Goal: Find specific page/section: Find specific page/section

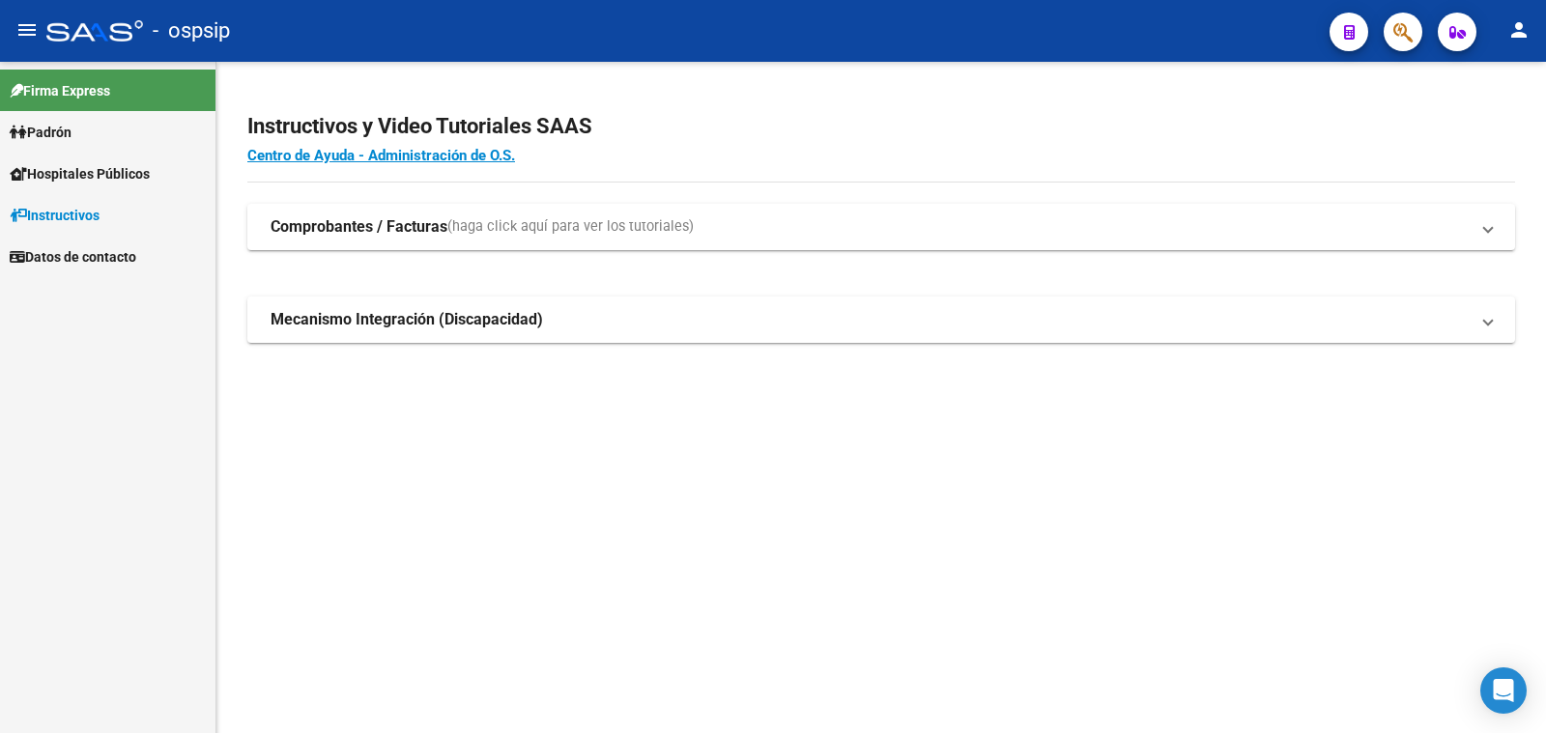
click at [69, 132] on span "Padrón" at bounding box center [41, 132] width 62 height 21
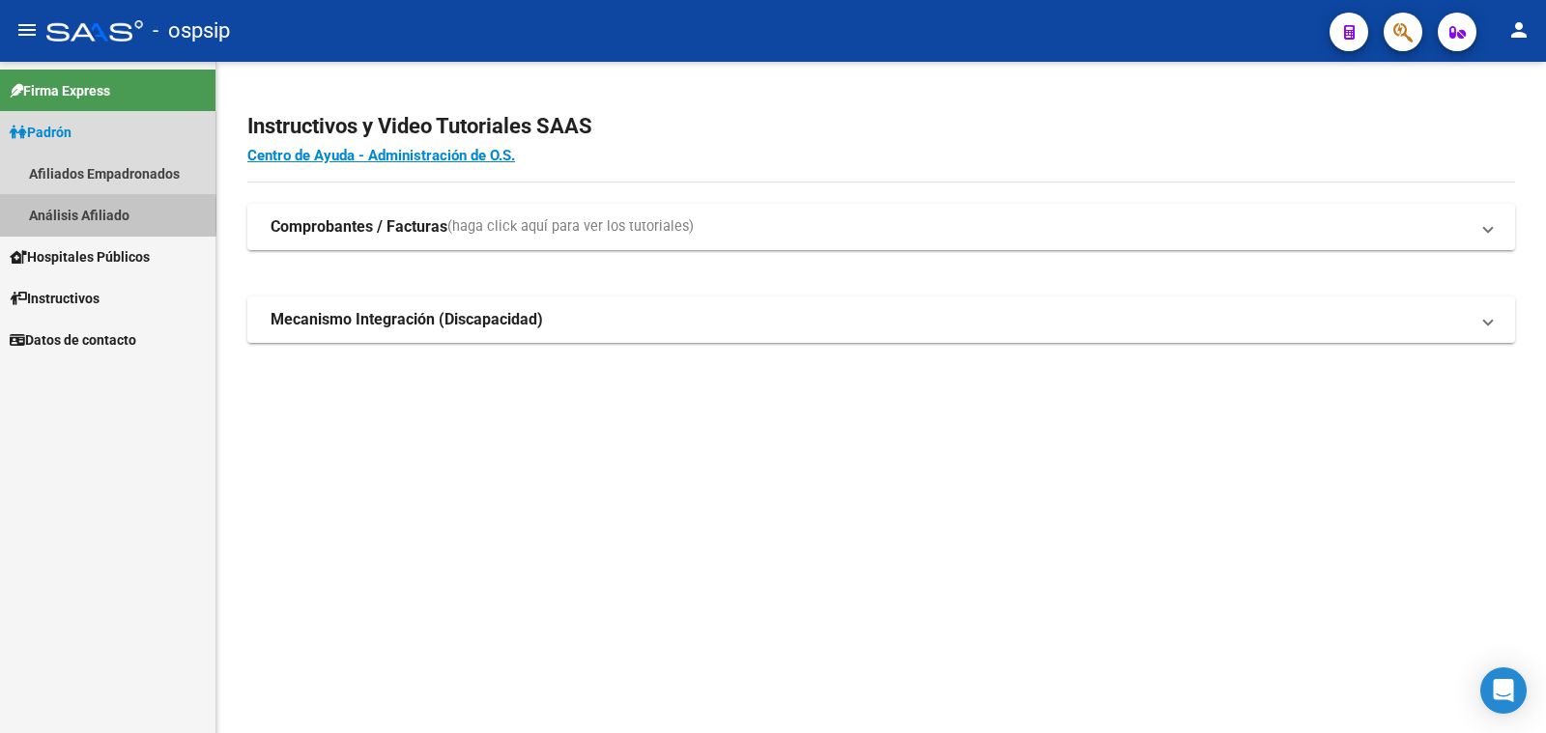
click at [76, 214] on link "Análisis Afiliado" at bounding box center [107, 215] width 215 height 42
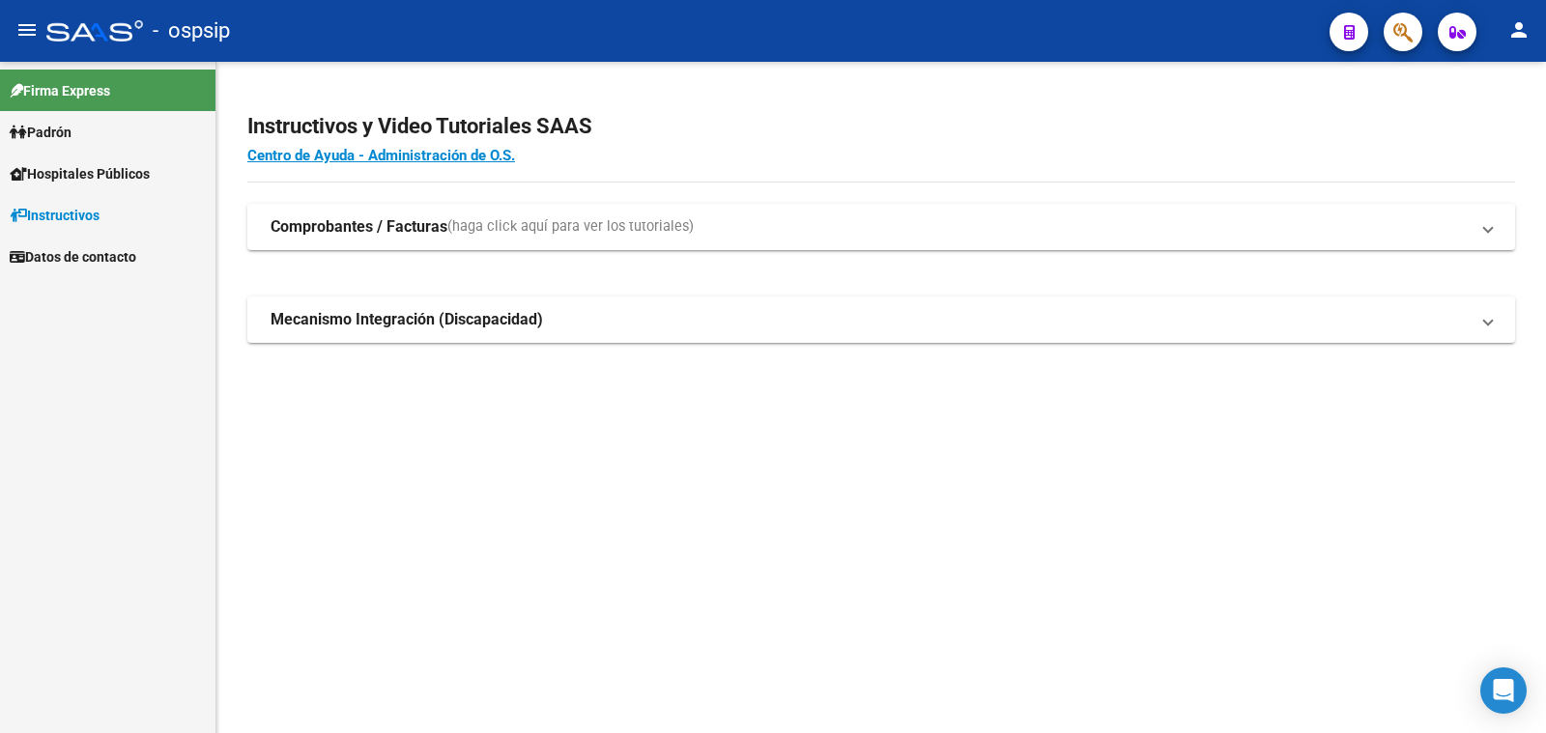
click at [48, 128] on span "Padrón" at bounding box center [41, 132] width 62 height 21
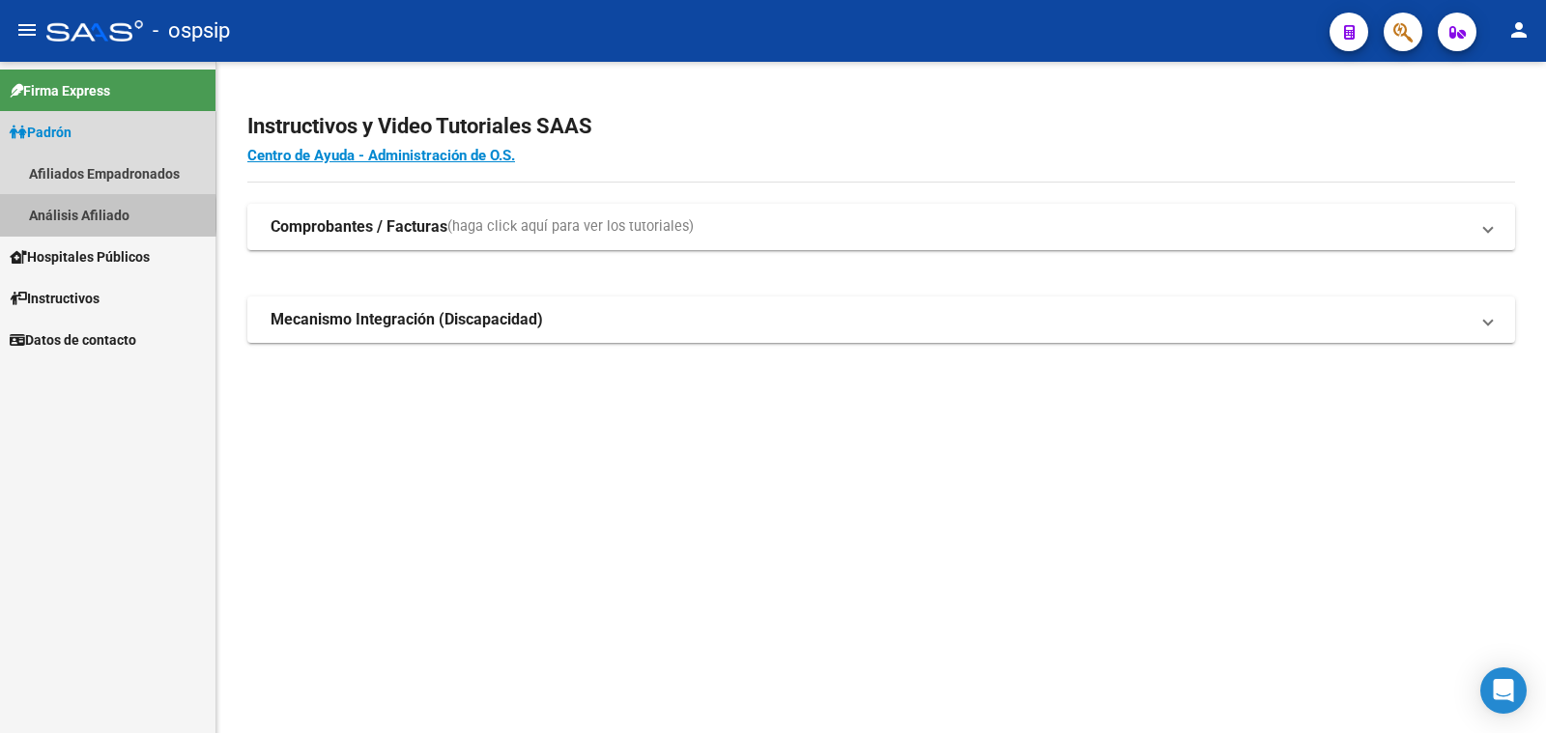
click at [92, 214] on link "Análisis Afiliado" at bounding box center [107, 215] width 215 height 42
